Goal: Entertainment & Leisure: Consume media (video, audio)

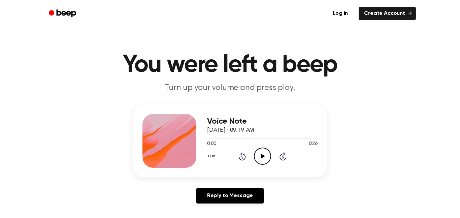
scroll to position [3, 0]
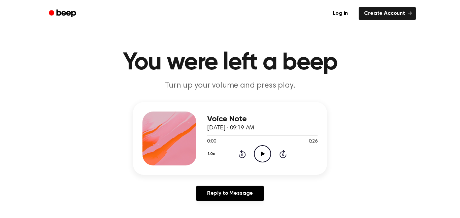
click at [260, 157] on icon "Play Audio" at bounding box center [262, 153] width 17 height 17
click at [244, 152] on icon at bounding box center [242, 154] width 7 height 8
click at [242, 153] on icon "Rewind 5 seconds" at bounding box center [241, 154] width 7 height 9
click at [261, 152] on icon at bounding box center [262, 154] width 3 height 4
click at [239, 151] on icon "Rewind 5 seconds" at bounding box center [241, 154] width 7 height 9
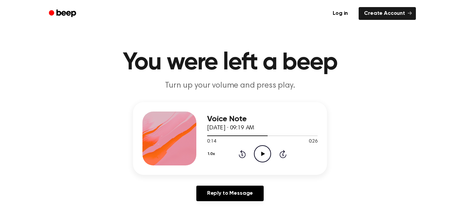
click at [260, 155] on icon "Play Audio" at bounding box center [262, 153] width 17 height 17
click at [239, 153] on icon "Rewind 5 seconds" at bounding box center [241, 154] width 7 height 9
click at [259, 157] on icon "Play Audio" at bounding box center [262, 153] width 17 height 17
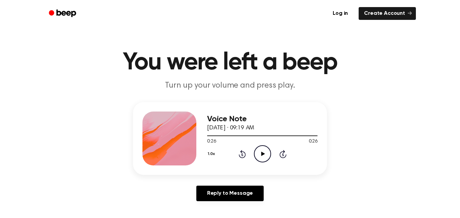
click at [244, 154] on icon "Rewind 5 seconds" at bounding box center [241, 154] width 7 height 9
click at [262, 158] on icon "Play Audio" at bounding box center [262, 153] width 17 height 17
click at [267, 160] on icon "Play Audio" at bounding box center [262, 153] width 17 height 17
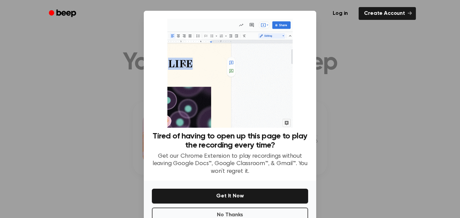
click at [267, 180] on div "No Thanks Get It Now" at bounding box center [230, 203] width 172 height 46
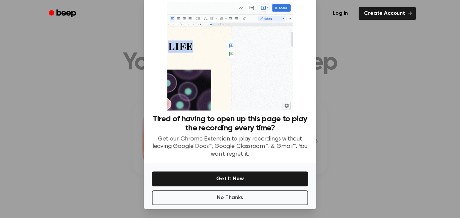
scroll to position [19, 0]
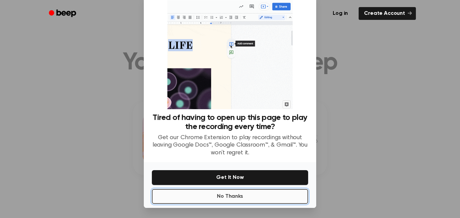
click at [258, 195] on button "No Thanks" at bounding box center [230, 196] width 156 height 15
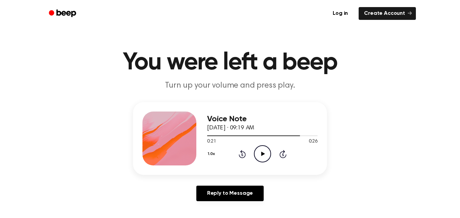
click at [263, 154] on icon at bounding box center [263, 154] width 4 height 4
click at [263, 154] on icon at bounding box center [262, 154] width 3 height 4
click at [241, 151] on icon at bounding box center [242, 154] width 7 height 8
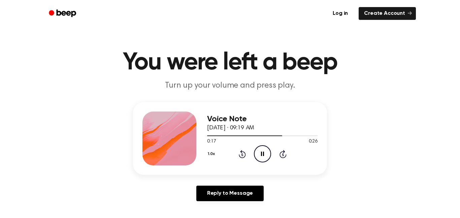
click at [267, 152] on icon "Pause Audio" at bounding box center [262, 153] width 17 height 17
click at [243, 155] on icon "Rewind 5 seconds" at bounding box center [241, 154] width 7 height 9
click at [241, 154] on icon "Rewind 5 seconds" at bounding box center [241, 154] width 7 height 9
click at [242, 156] on icon at bounding box center [242, 154] width 2 height 3
click at [275, 150] on div "1.0x Rewind 5 seconds Play Audio Skip 5 seconds" at bounding box center [262, 153] width 110 height 17
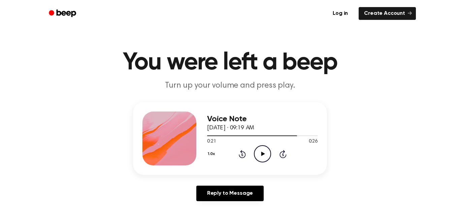
click at [270, 152] on icon "Play Audio" at bounding box center [262, 153] width 17 height 17
click at [266, 152] on icon "Pause Audio" at bounding box center [262, 153] width 17 height 17
click at [242, 158] on icon at bounding box center [242, 154] width 7 height 8
click at [240, 154] on icon "Rewind 5 seconds" at bounding box center [241, 154] width 7 height 9
click at [262, 157] on icon "Play Audio" at bounding box center [262, 153] width 17 height 17
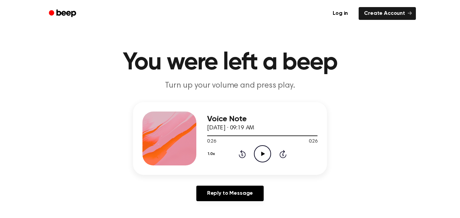
click at [243, 156] on icon "Rewind 5 seconds" at bounding box center [241, 154] width 7 height 9
click at [270, 161] on icon "Play Audio" at bounding box center [262, 153] width 17 height 17
click at [264, 154] on icon "Pause Audio" at bounding box center [262, 153] width 17 height 17
click at [240, 146] on div "1.0x Rewind 5 seconds Play Audio Skip 5 seconds" at bounding box center [262, 153] width 110 height 17
click at [242, 154] on icon "Rewind 5 seconds" at bounding box center [241, 154] width 7 height 9
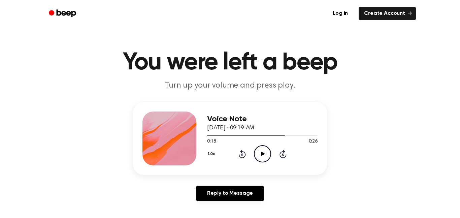
click at [266, 151] on icon "Play Audio" at bounding box center [262, 153] width 17 height 17
click at [242, 151] on icon at bounding box center [242, 154] width 7 height 8
click at [262, 155] on icon "Pause Audio" at bounding box center [262, 153] width 17 height 17
click at [262, 155] on icon at bounding box center [263, 154] width 4 height 4
click at [248, 151] on div "1.0x Rewind 5 seconds Play Audio Skip 5 seconds" at bounding box center [262, 153] width 110 height 17
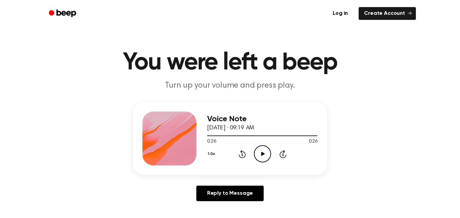
click at [240, 154] on icon "Rewind 5 seconds" at bounding box center [241, 154] width 7 height 9
click at [266, 152] on icon "Play Audio" at bounding box center [262, 153] width 17 height 17
click at [245, 153] on icon "Rewind 5 seconds" at bounding box center [241, 154] width 7 height 9
click at [264, 154] on icon at bounding box center [263, 154] width 4 height 4
click at [264, 154] on icon "Pause Audio" at bounding box center [262, 153] width 17 height 17
